Goal: Task Accomplishment & Management: Manage account settings

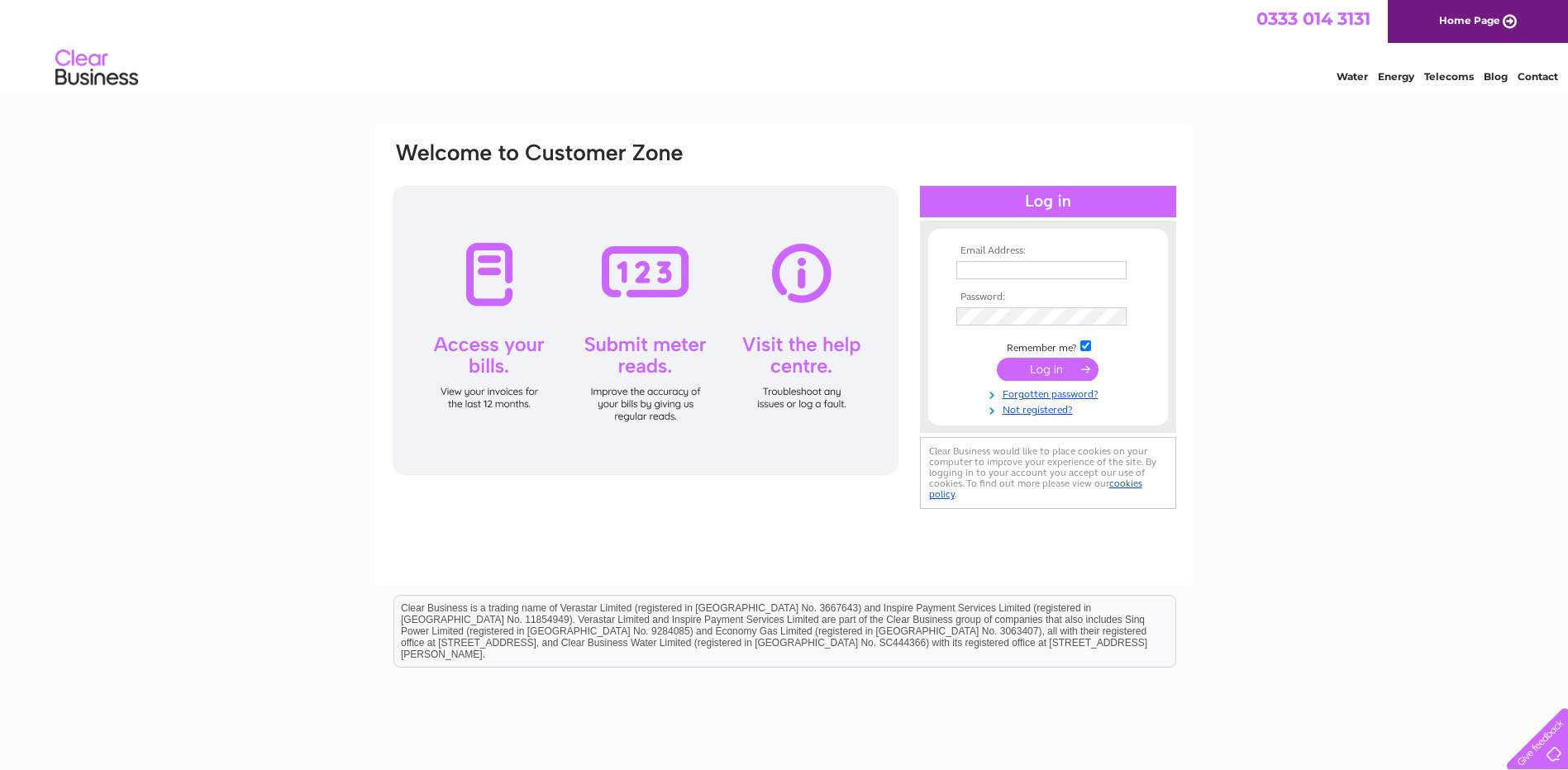
click at [1021, 272] on input "text" at bounding box center [1042, 270] width 170 height 18
type input "info@lovelettsandsales.com"
click at [997, 359] on input "submit" at bounding box center [1047, 371] width 101 height 23
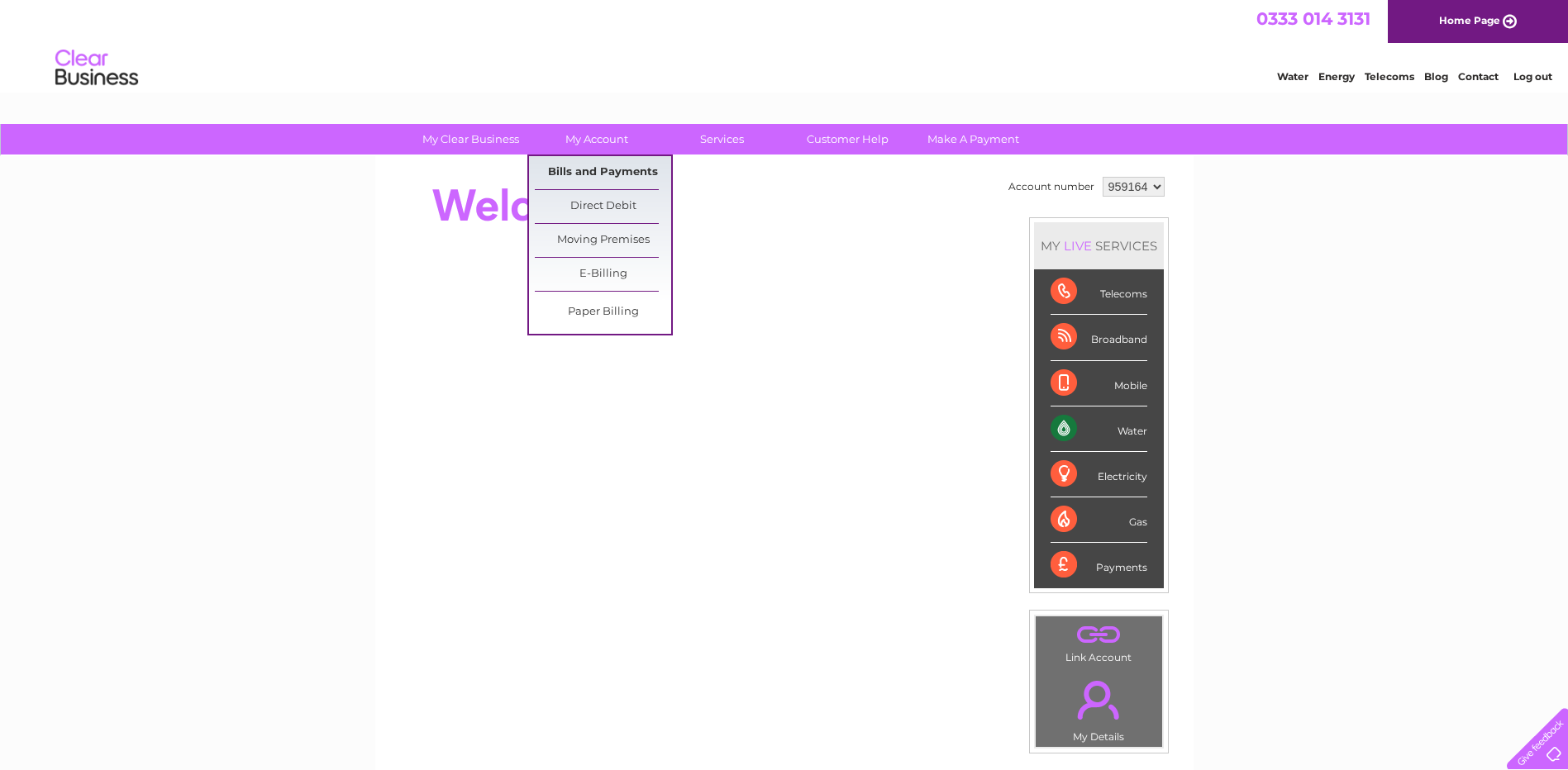
click at [615, 173] on link "Bills and Payments" at bounding box center [603, 172] width 136 height 33
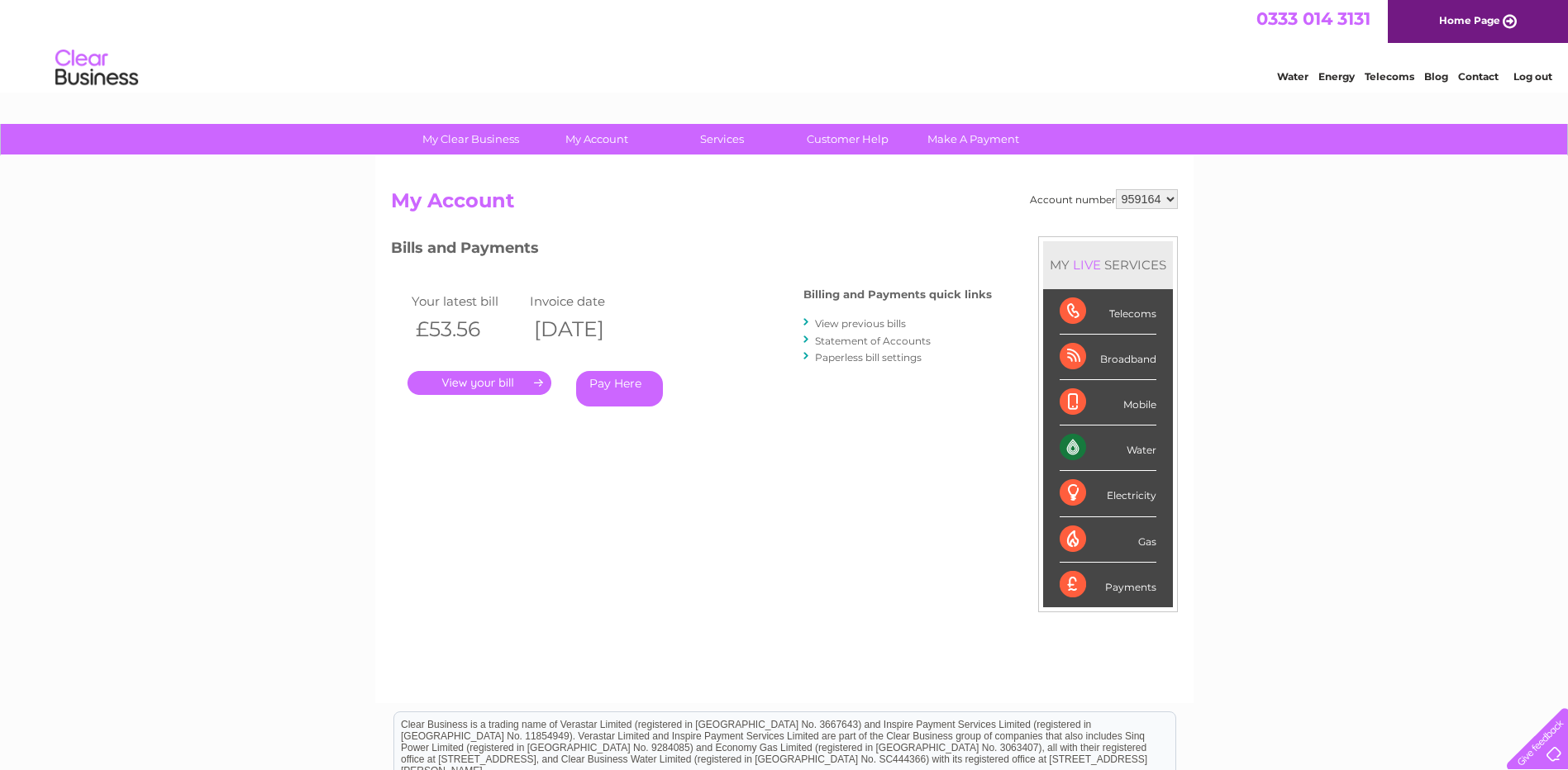
click at [452, 382] on link "." at bounding box center [480, 383] width 143 height 24
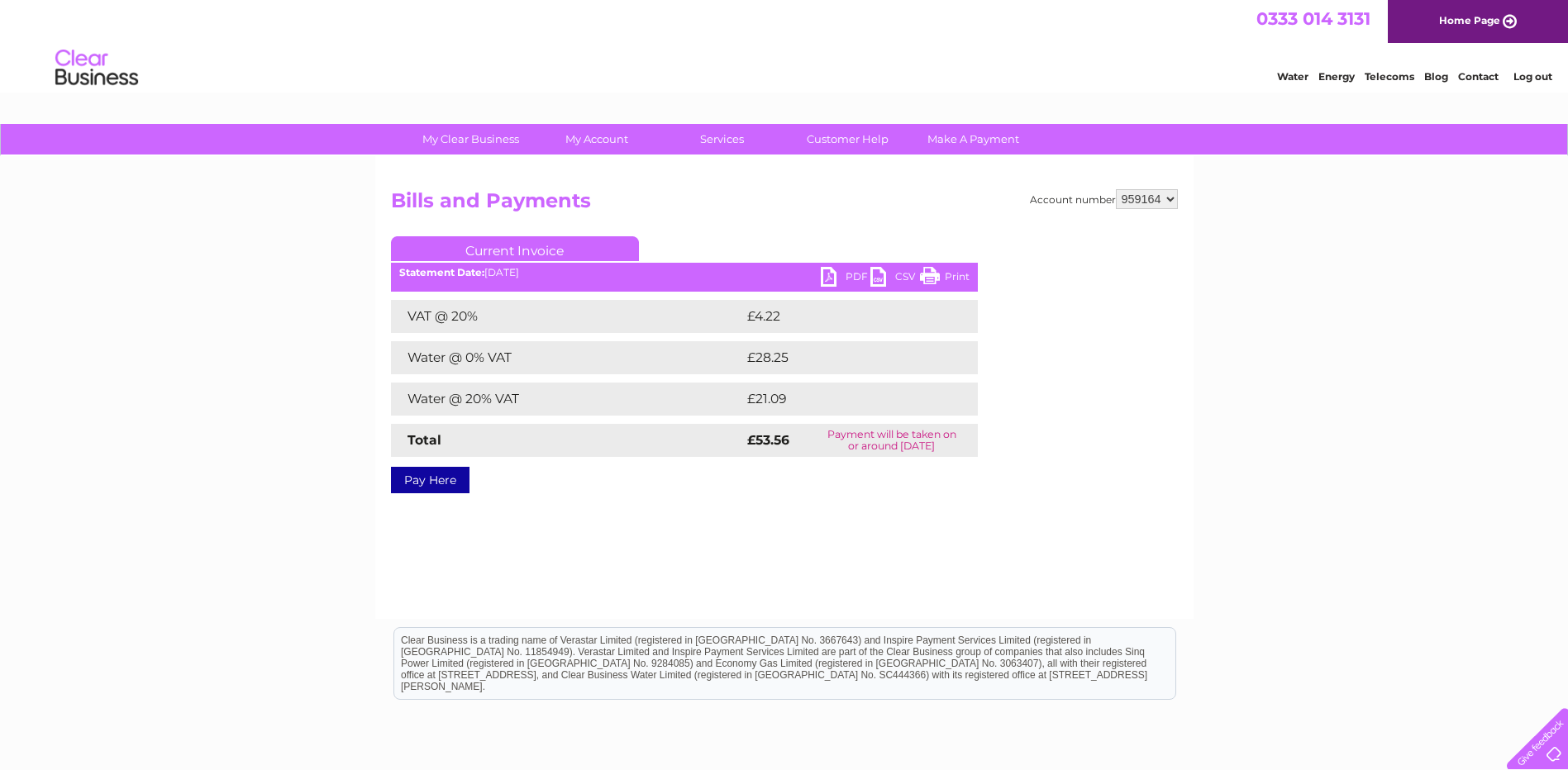
drag, startPoint x: 112, startPoint y: 60, endPoint x: 959, endPoint y: 280, distance: 875.1
click at [959, 280] on link "Print" at bounding box center [944, 279] width 49 height 24
